Goal: Transaction & Acquisition: Purchase product/service

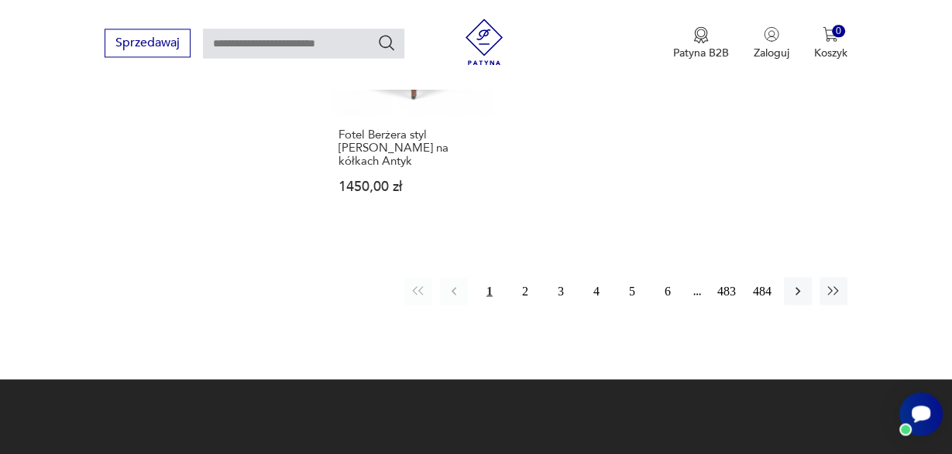
scroll to position [2230, 0]
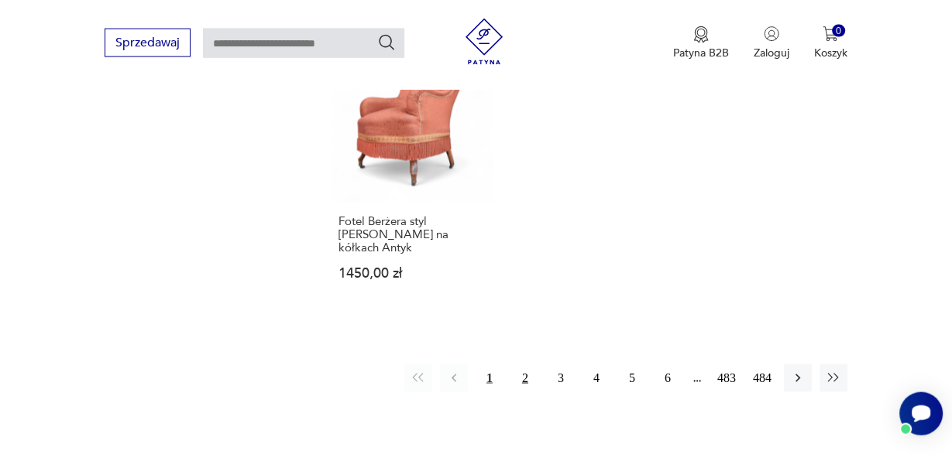
click at [527, 365] on button "2" at bounding box center [525, 379] width 28 height 28
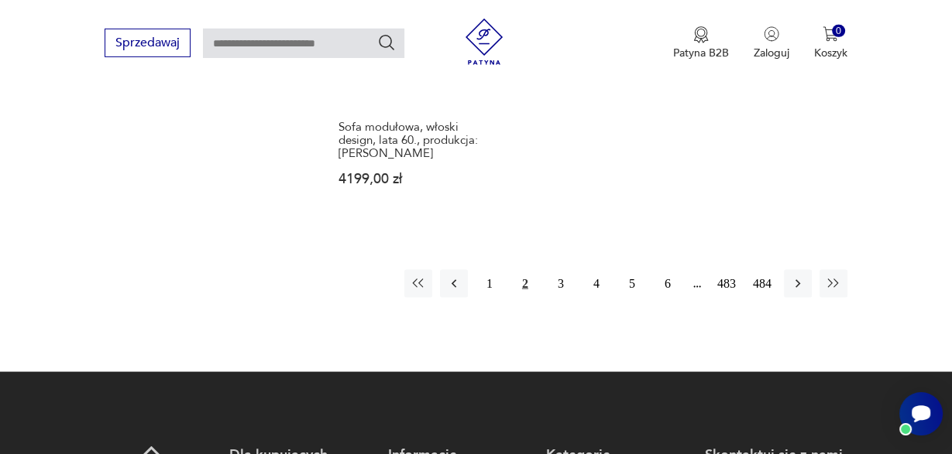
scroll to position [2208, 0]
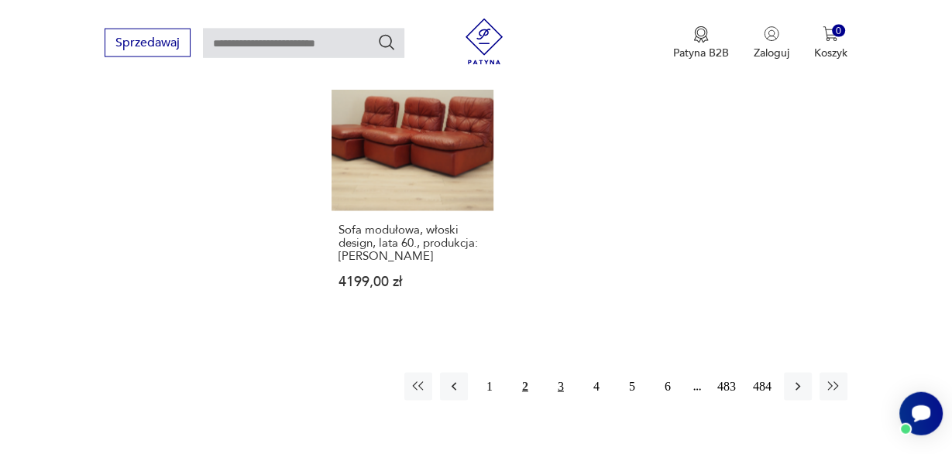
click at [564, 373] on button "3" at bounding box center [561, 387] width 28 height 28
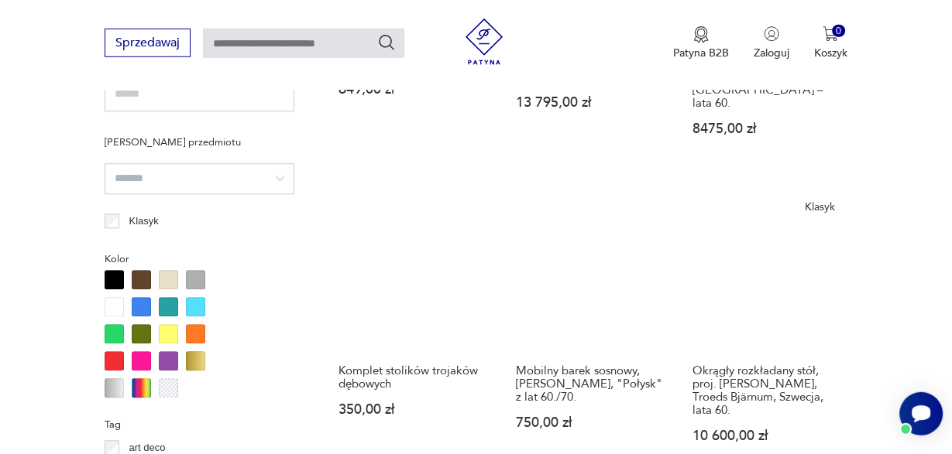
scroll to position [1146, 0]
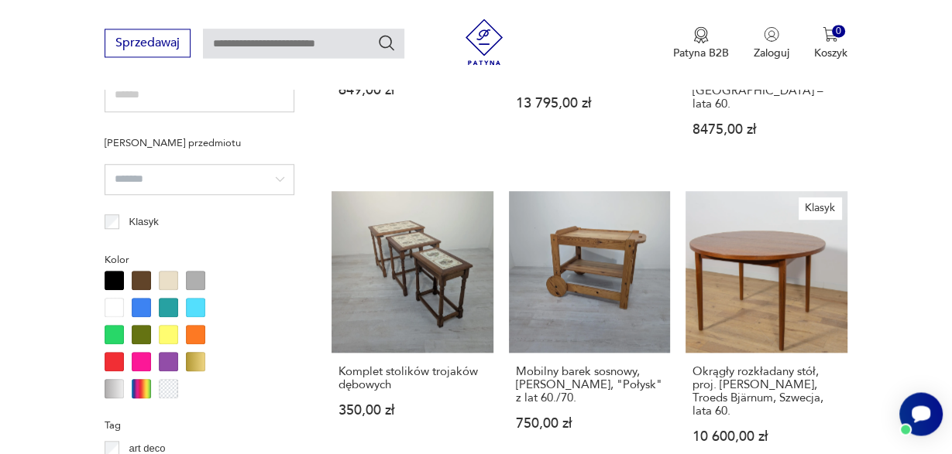
click at [331, 191] on link "Komplet stolików trojaków dębowych 350,00 zł" at bounding box center [412, 332] width 162 height 283
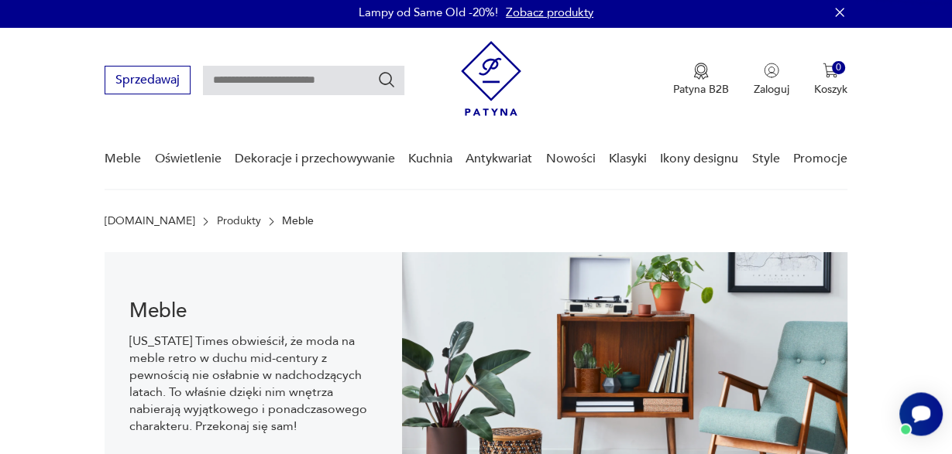
scroll to position [0, 0]
